Goal: Information Seeking & Learning: Learn about a topic

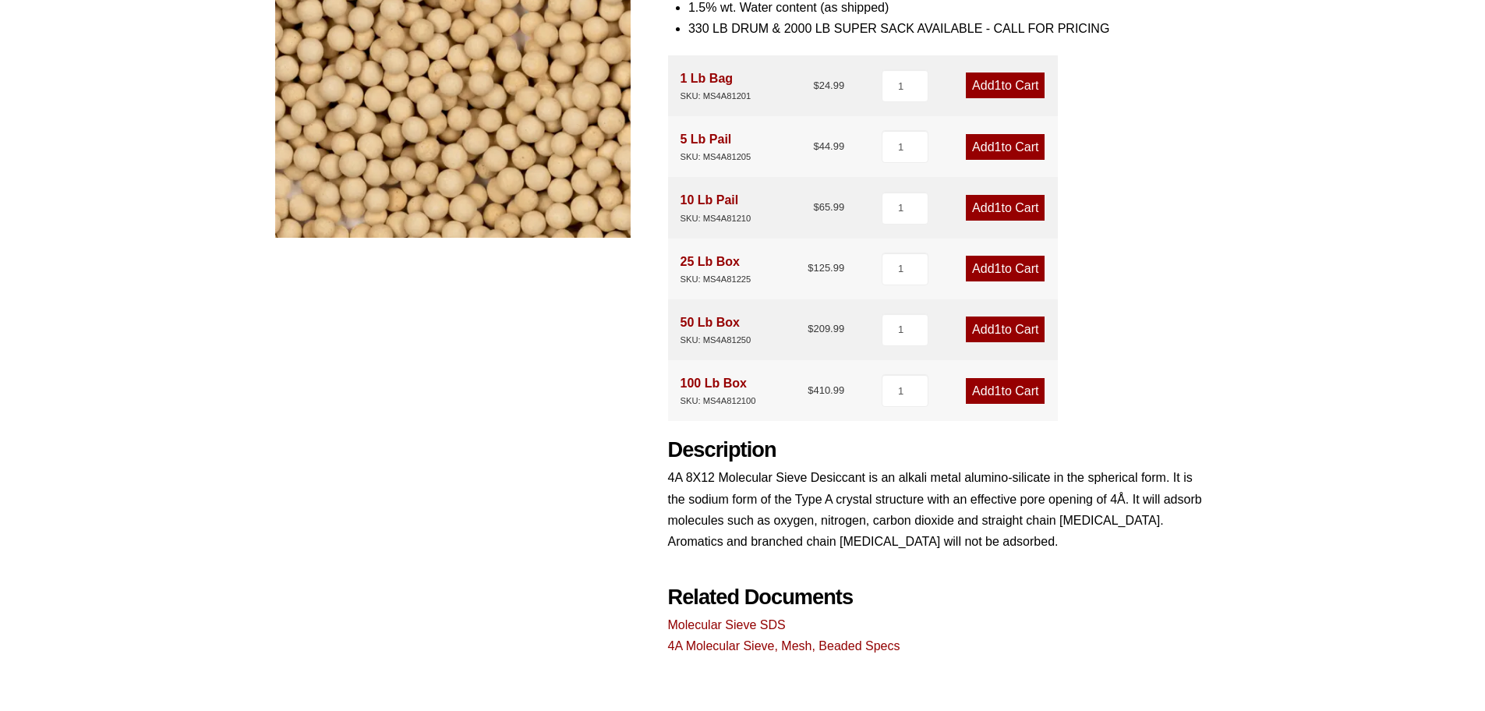
scroll to position [312, 0]
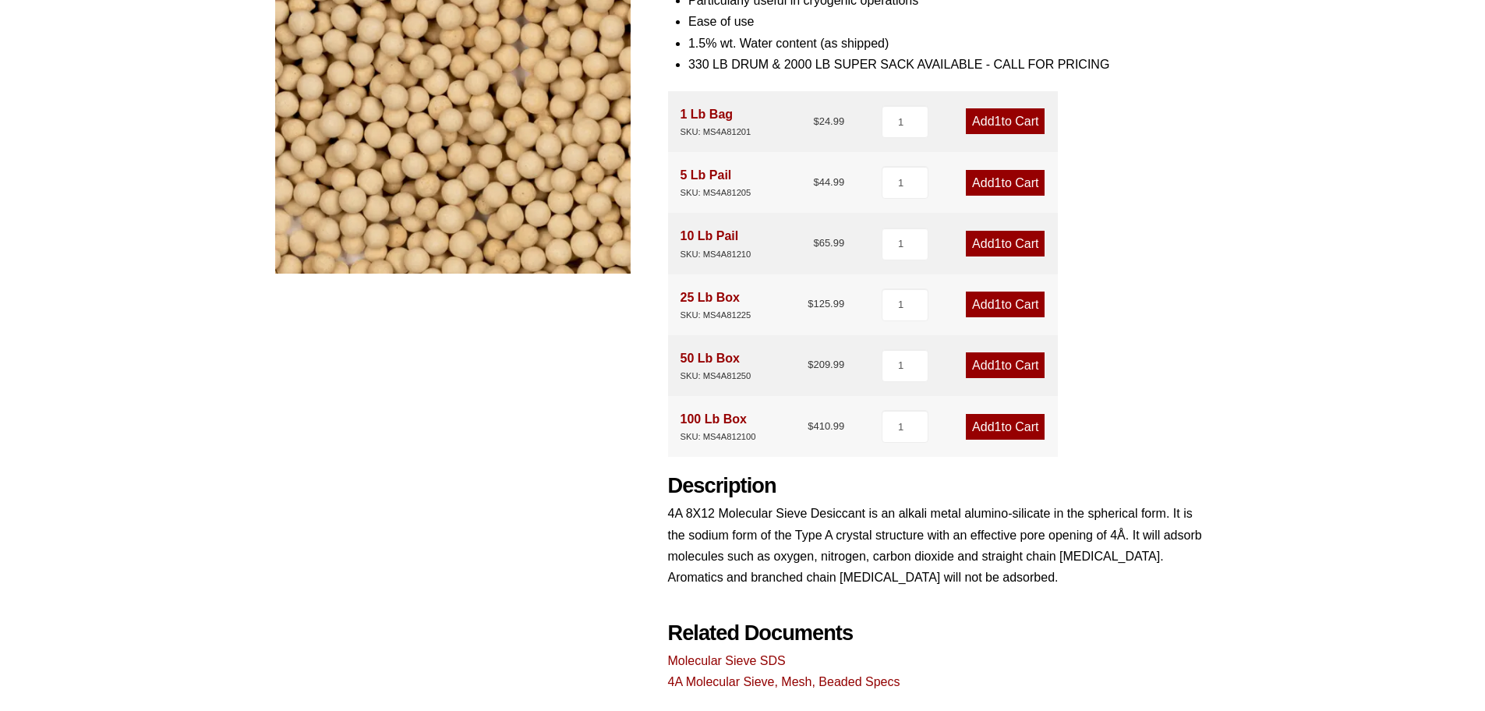
click at [592, 483] on div "4A 8X12 Molecular Sieve Desiccant 🔍 Product Features More efficient than older …" at bounding box center [742, 273] width 935 height 839
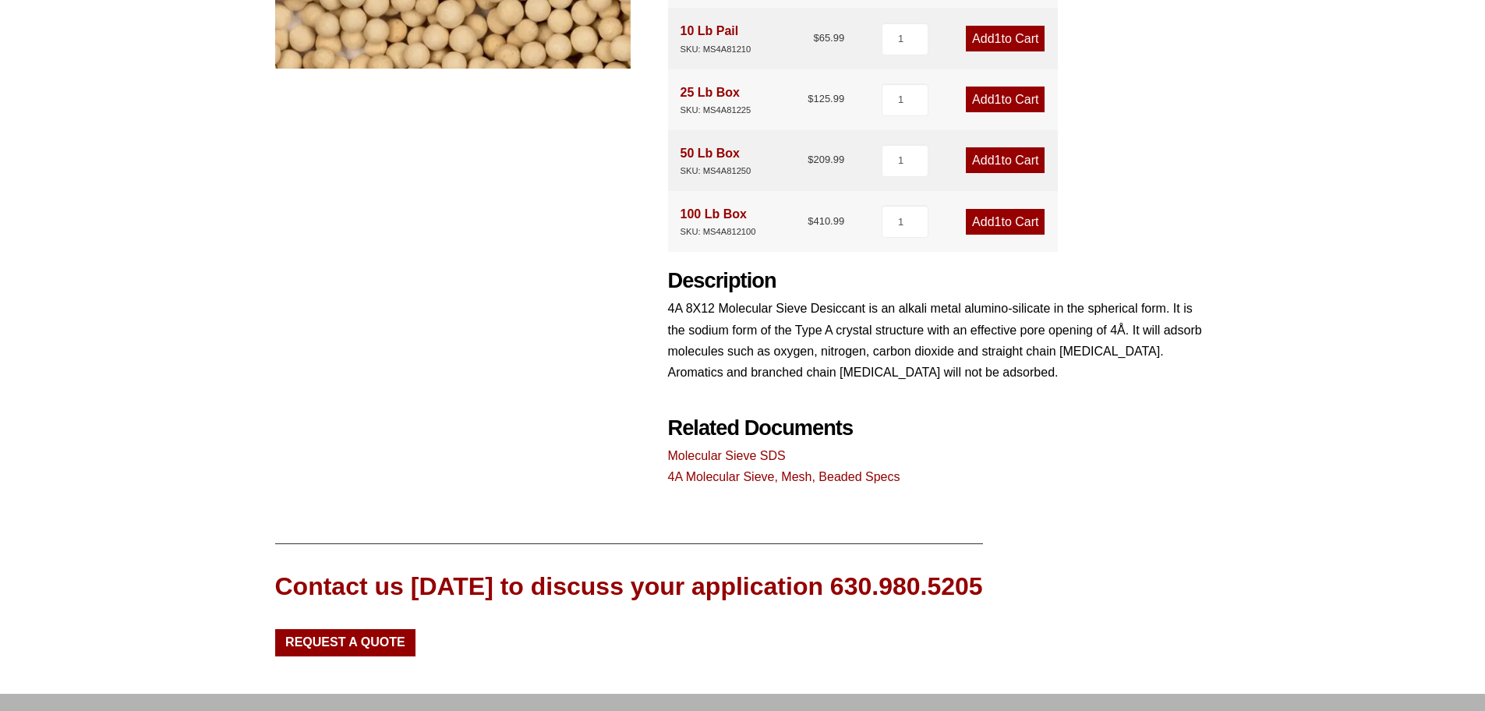
scroll to position [624, 0]
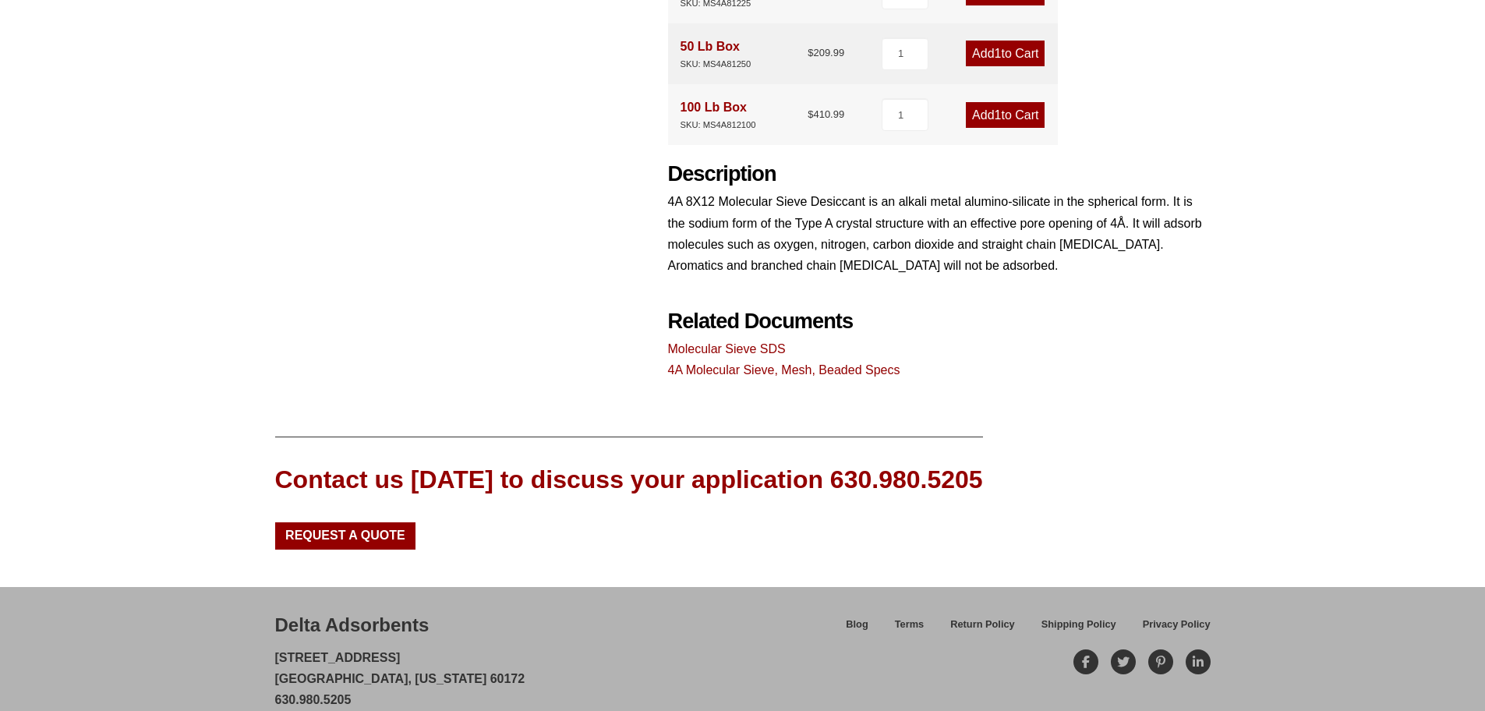
click at [751, 369] on link "4A Molecular Sieve, Mesh, Beaded Specs" at bounding box center [784, 369] width 232 height 13
